Goal: Find specific page/section: Find specific page/section

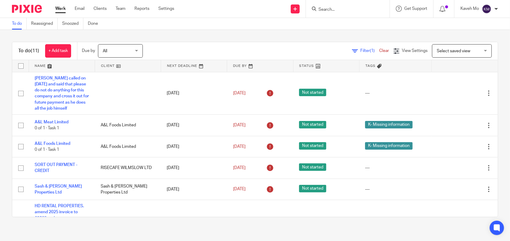
click at [320, 10] on input "Search" at bounding box center [345, 9] width 54 height 5
click at [344, 10] on input "Search" at bounding box center [345, 9] width 54 height 5
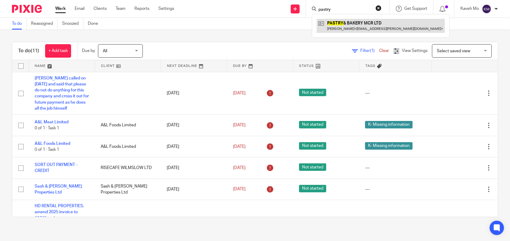
type input "pastry"
click at [350, 30] on link at bounding box center [381, 26] width 128 height 14
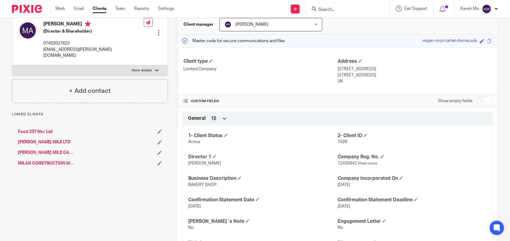
scroll to position [30, 0]
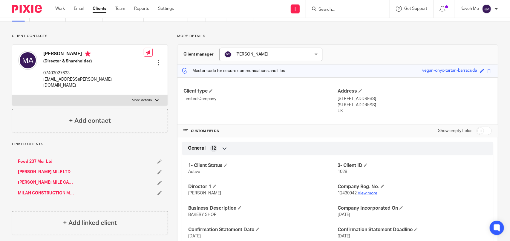
click at [367, 191] on link "View more" at bounding box center [368, 193] width 20 height 4
click at [363, 193] on link "View more" at bounding box center [368, 193] width 20 height 4
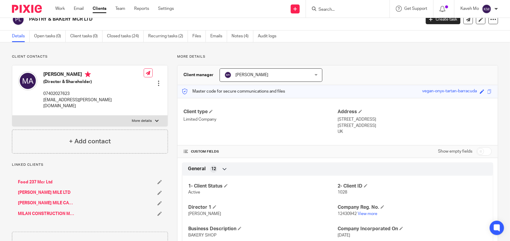
scroll to position [0, 0]
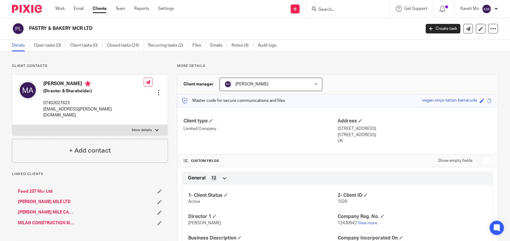
click at [338, 9] on input "Search" at bounding box center [345, 9] width 54 height 5
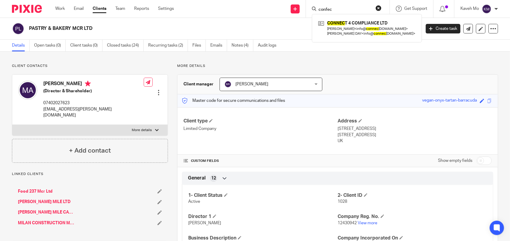
type input "confec"
click at [369, 224] on link "View more" at bounding box center [368, 223] width 20 height 4
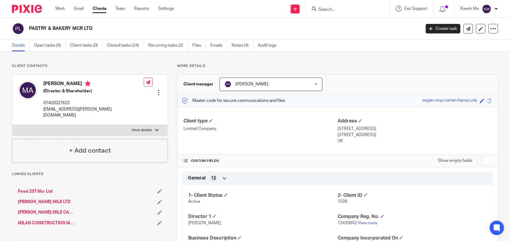
click at [343, 9] on input "Search" at bounding box center [345, 9] width 54 height 5
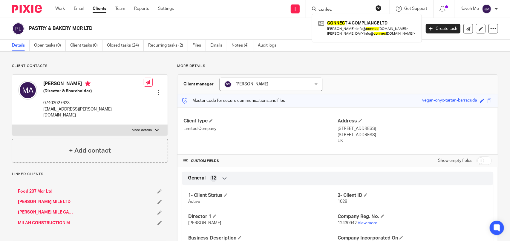
type input "confec"
drag, startPoint x: 326, startPoint y: 11, endPoint x: 286, endPoint y: 10, distance: 40.7
click at [285, 11] on div "Send new email Create task Add client confec CONNEC T 4 COMPLIANCE LTD Nigel Ja…" at bounding box center [346, 9] width 327 height 18
type input "dalaho"
drag, startPoint x: 299, startPoint y: 6, endPoint x: 281, endPoint y: 4, distance: 18.4
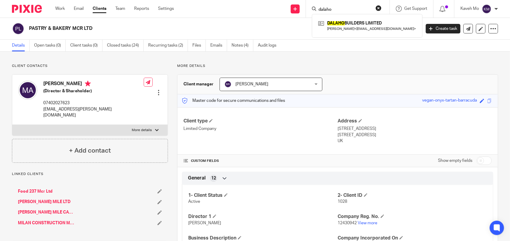
click at [282, 4] on div "Send new email Create task Add client dalaho DALAHO BUILDERS LIMITED ASKAR KAKA…" at bounding box center [346, 9] width 327 height 18
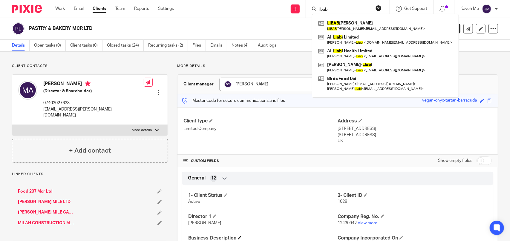
type input "libab"
click at [236, 19] on div "PASTRY & BAKERY MCR LTD Create task Update from Companies House Export data Mer…" at bounding box center [255, 29] width 510 height 22
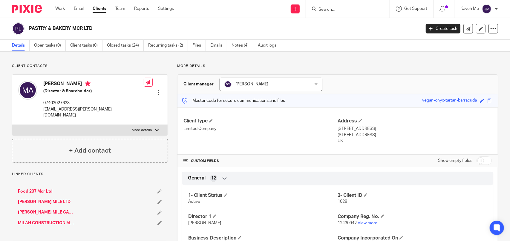
click at [337, 12] on input "Search" at bounding box center [345, 9] width 54 height 5
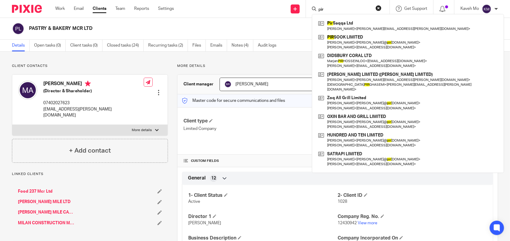
type input "pir"
drag, startPoint x: 337, startPoint y: 7, endPoint x: 278, endPoint y: 1, distance: 59.5
click at [278, 1] on div "Send new email Create task Add client pir Pir Saqqa Ltd Mahmood Nazary < tom.na…" at bounding box center [346, 9] width 327 height 18
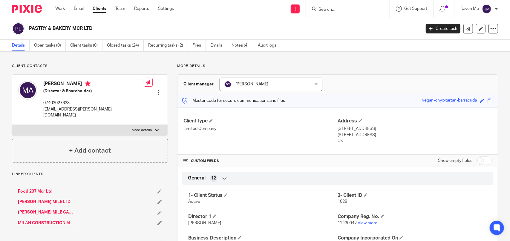
type input "b"
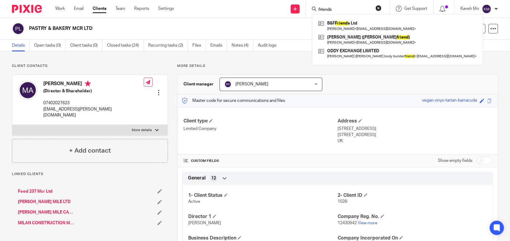
type input "friends"
click button "submit" at bounding box center [0, 0] width 0 height 0
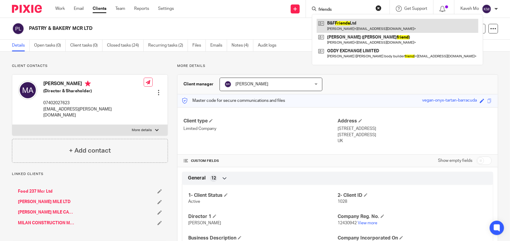
click at [333, 20] on link at bounding box center [398, 26] width 162 height 14
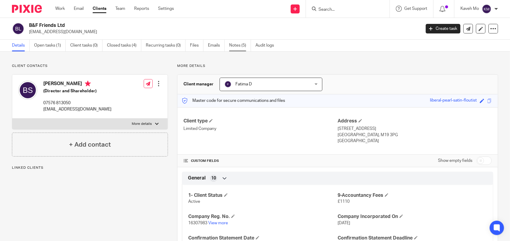
click at [239, 43] on link "Notes (5)" at bounding box center [240, 46] width 22 height 12
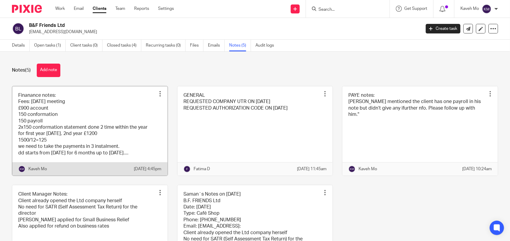
click at [121, 131] on link at bounding box center [90, 130] width 156 height 89
